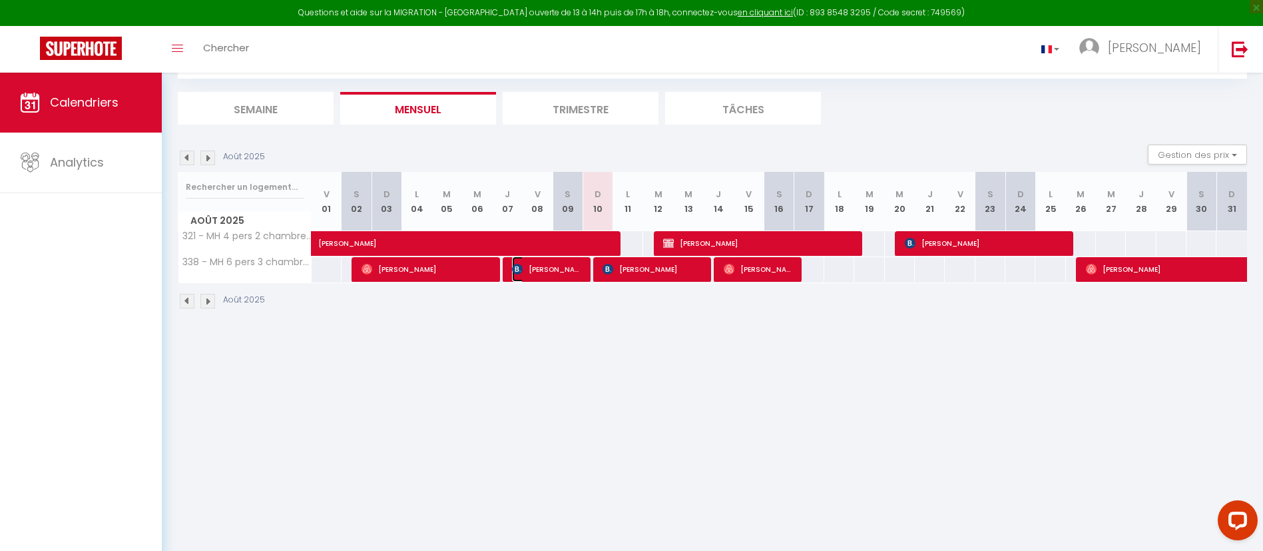
click at [575, 269] on span "[PERSON_NAME]" at bounding box center [547, 268] width 70 height 25
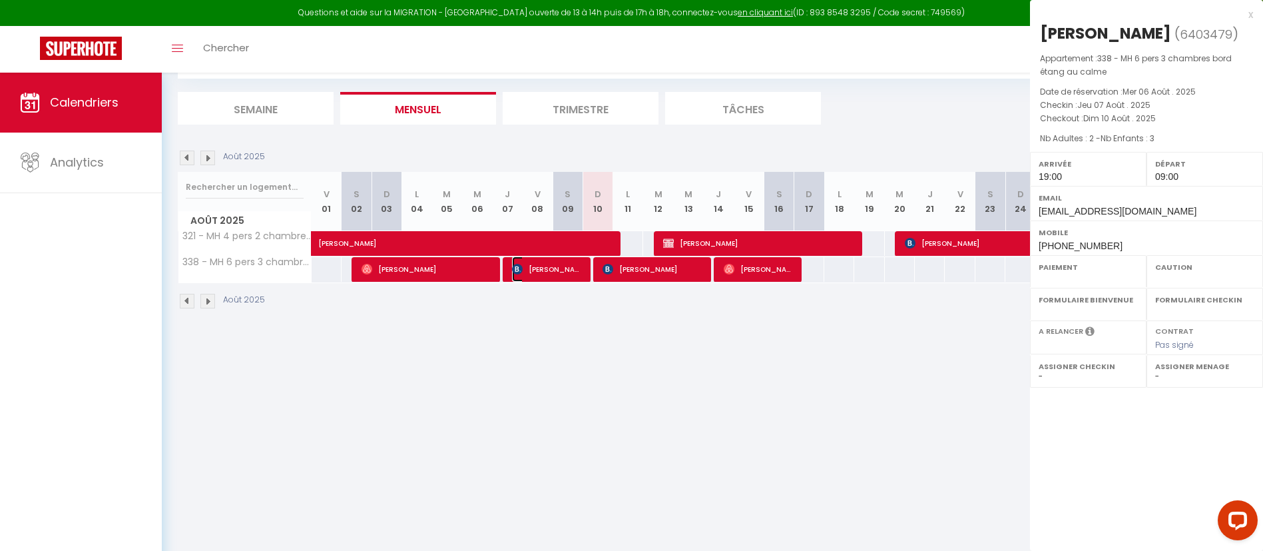
select select "OK"
select select "1"
select select "0"
select select "1"
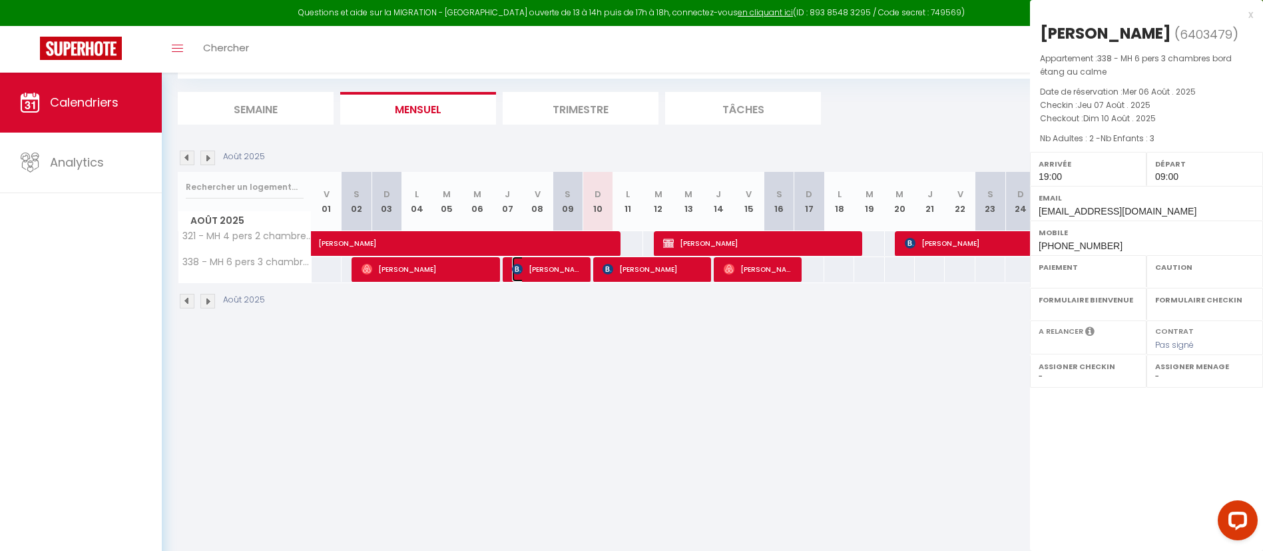
select select
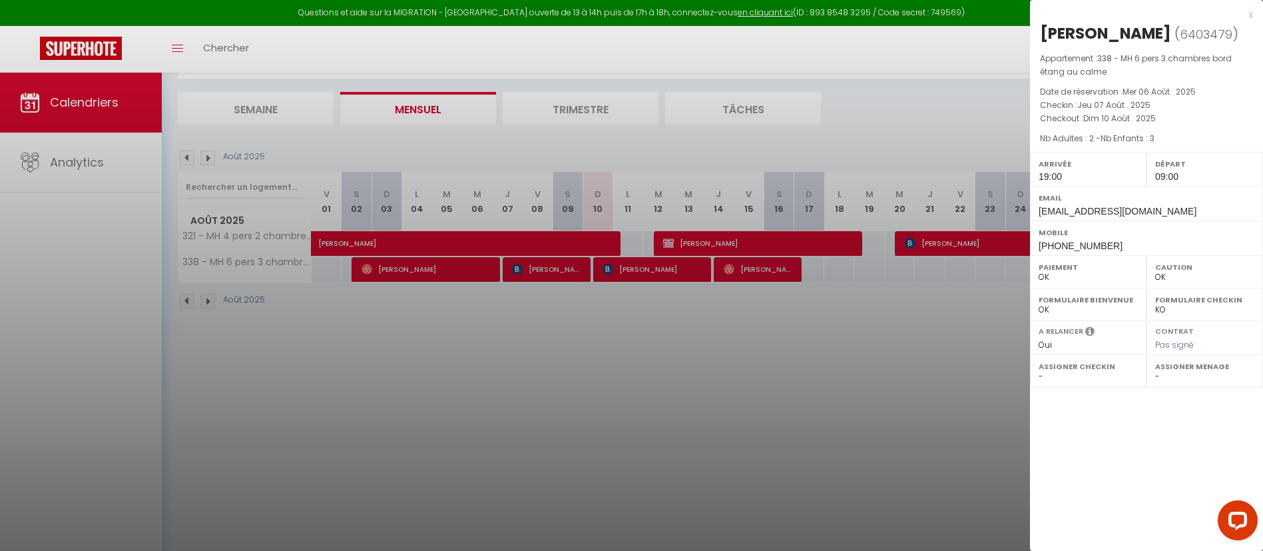
click at [637, 269] on div at bounding box center [631, 275] width 1263 height 551
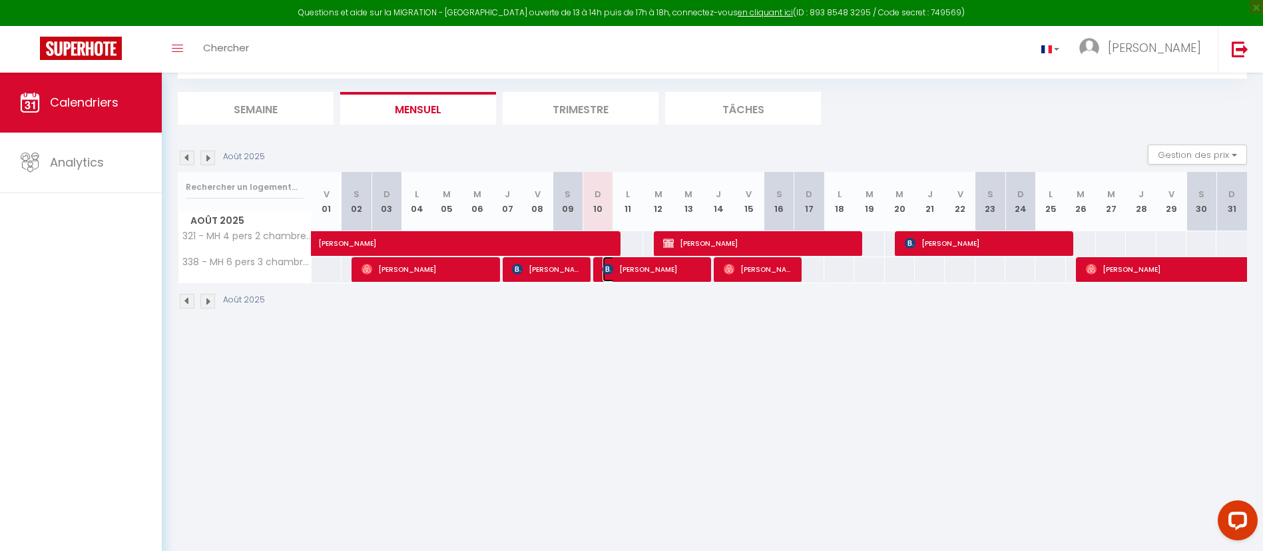
click at [636, 272] on span "[PERSON_NAME]" at bounding box center [653, 268] width 100 height 25
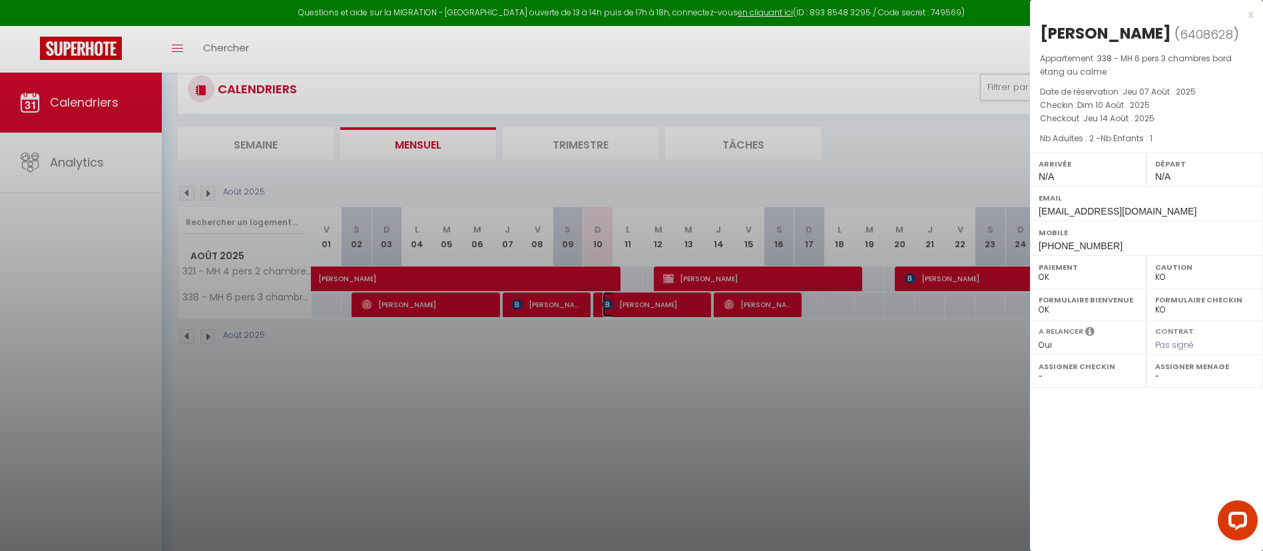
scroll to position [73, 0]
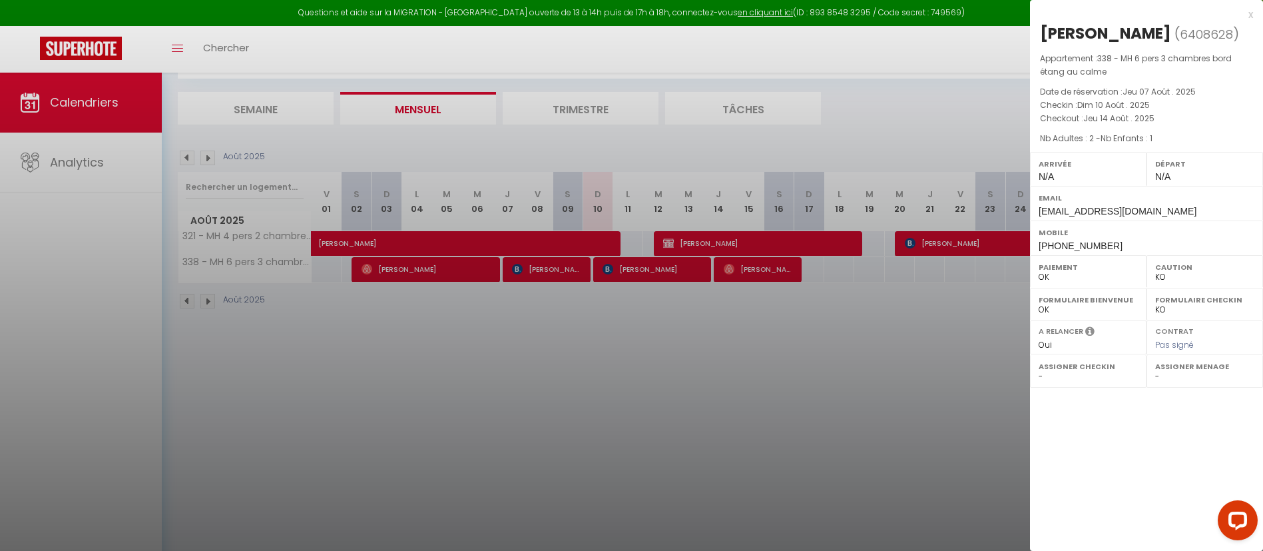
click at [738, 358] on div at bounding box center [631, 275] width 1263 height 551
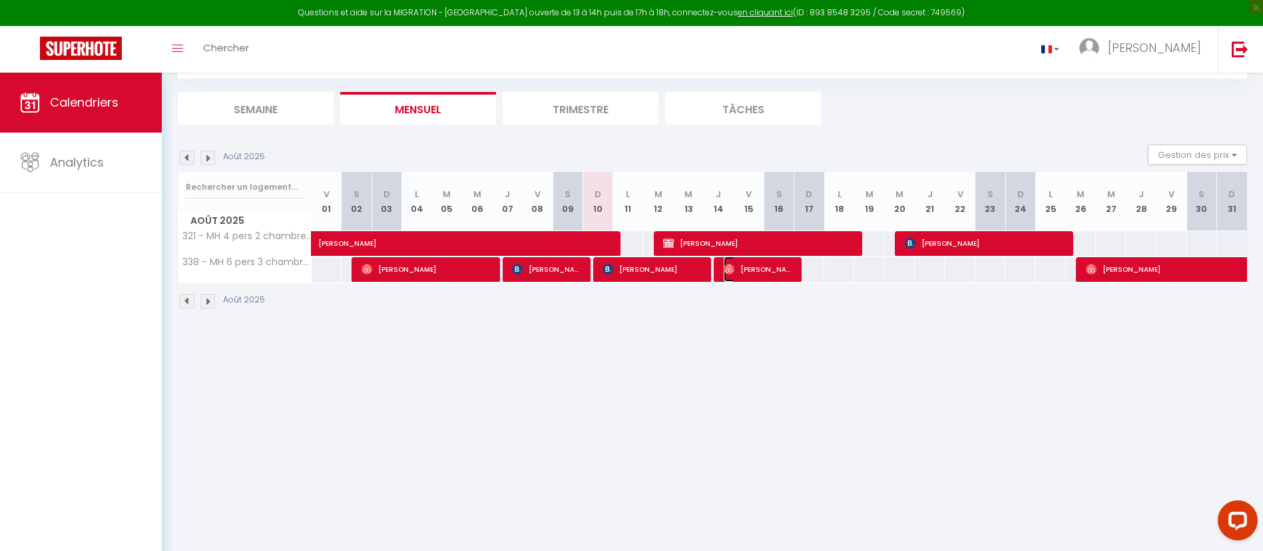
click at [760, 268] on span "[PERSON_NAME]" at bounding box center [759, 268] width 70 height 25
select select "OK"
select select "1"
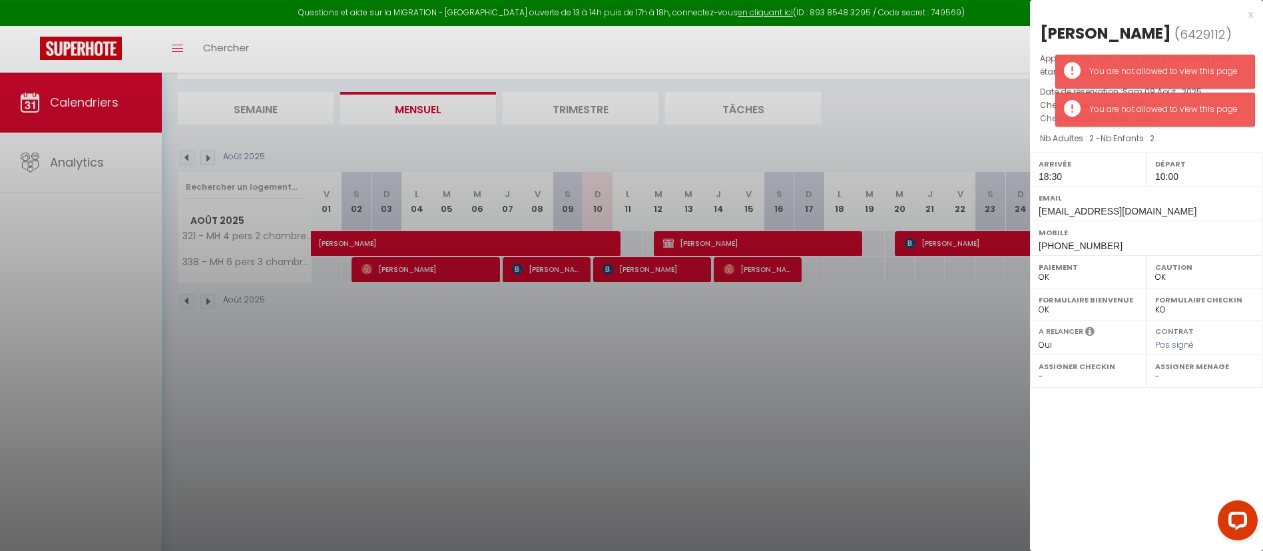
click at [1202, 152] on div "Départ 10:00" at bounding box center [1204, 169] width 117 height 35
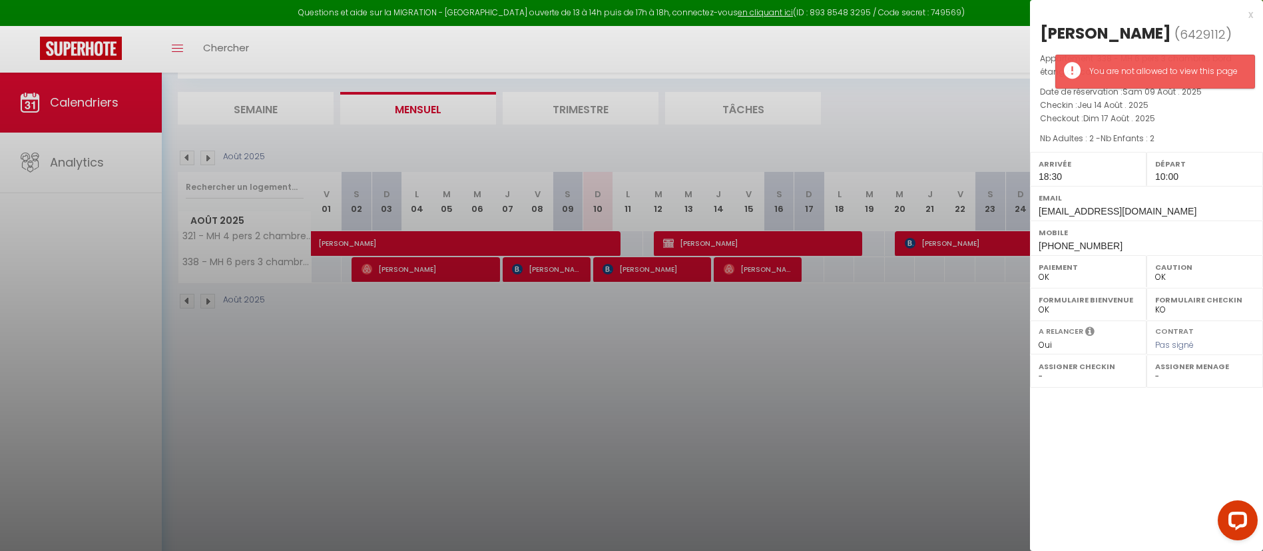
click at [1189, 104] on p "Checkin : Jeu 14 Août . 2025" at bounding box center [1146, 105] width 213 height 13
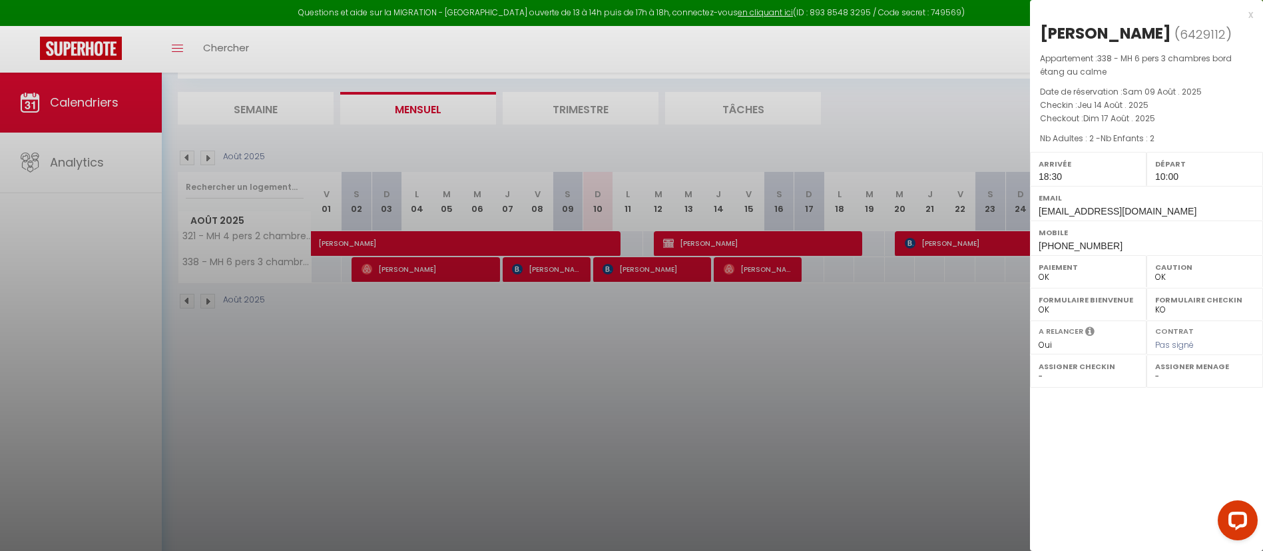
click at [670, 270] on div at bounding box center [631, 275] width 1263 height 551
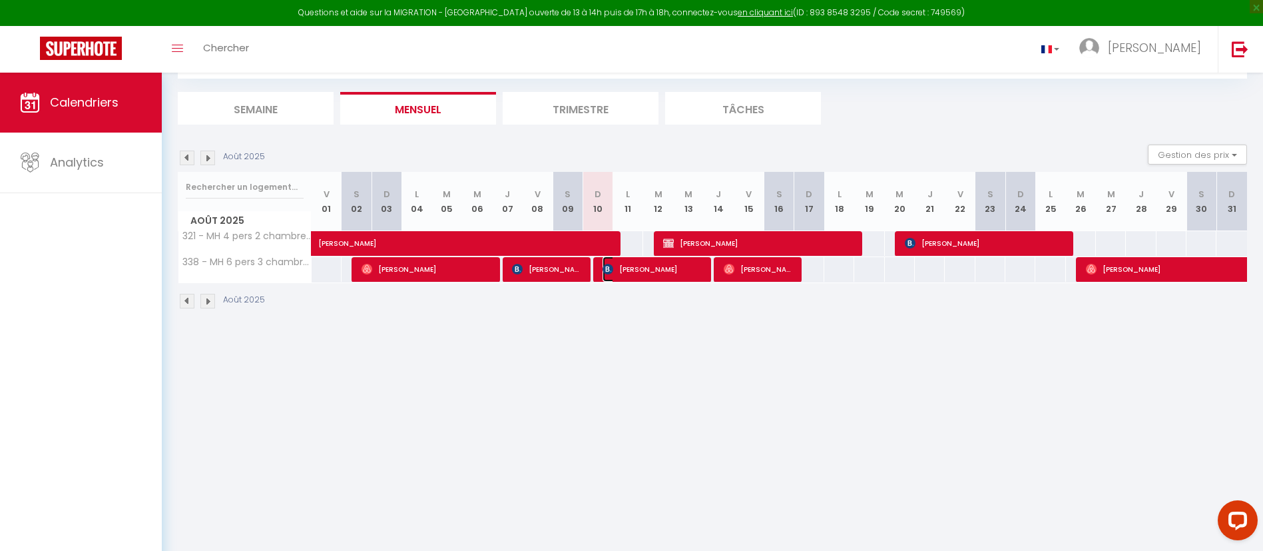
click at [674, 270] on span "[PERSON_NAME]" at bounding box center [653, 268] width 100 height 25
select select "KO"
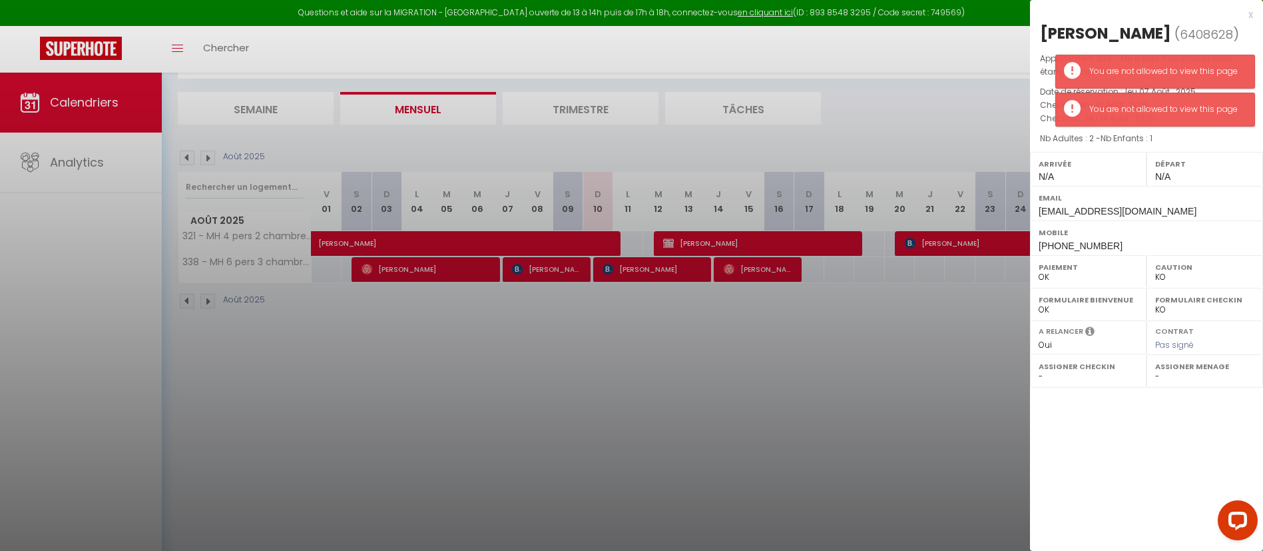
click at [1192, 152] on div "Départ N/A" at bounding box center [1204, 169] width 117 height 35
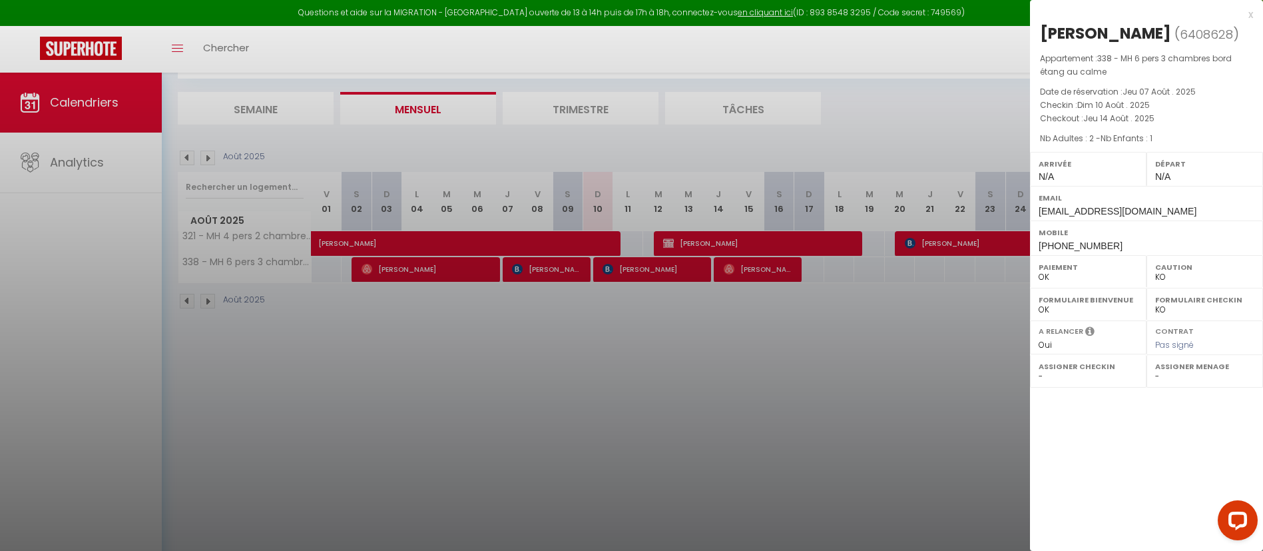
click at [79, 164] on div at bounding box center [631, 275] width 1263 height 551
